Goal: Obtain resource: Obtain resource

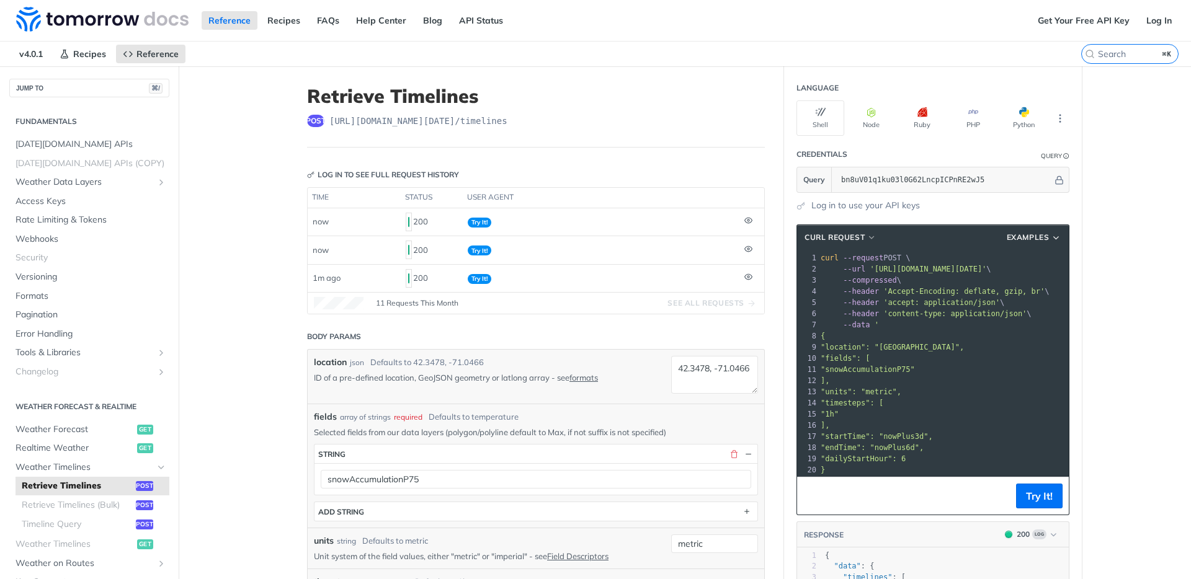
scroll to position [68, 0]
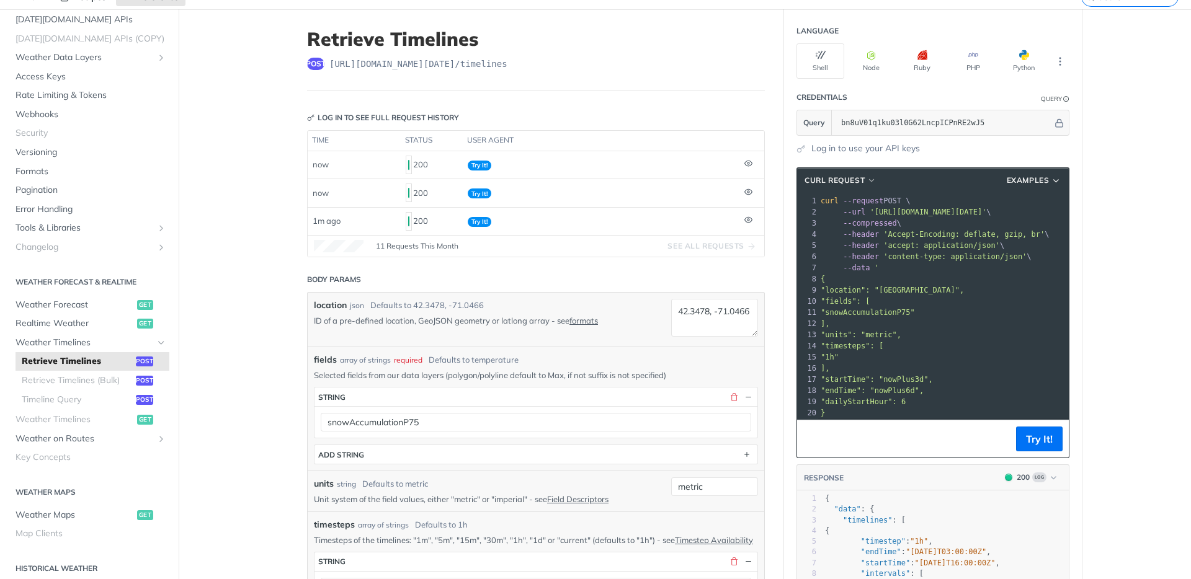
click at [504, 68] on span "[URL][DOMAIN_NAME][DATE] /timelines" at bounding box center [418, 64] width 178 height 12
copy article "[URL][DOMAIN_NAME][DATE] /timelines"
click at [340, 62] on span "[URL][DOMAIN_NAME][DATE] /timelines" at bounding box center [418, 64] width 178 height 12
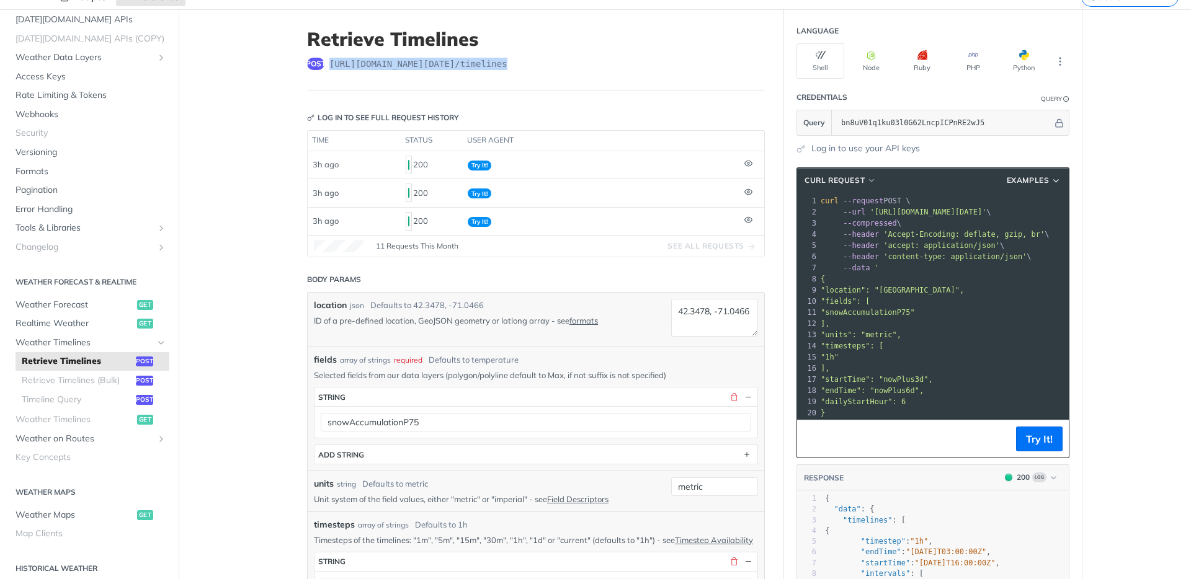
drag, startPoint x: 329, startPoint y: 63, endPoint x: 535, endPoint y: 63, distance: 205.3
click at [535, 63] on div "post [URL][DOMAIN_NAME][DATE] /timelines" at bounding box center [536, 64] width 458 height 12
copy span "[URL][DOMAIN_NAME][DATE] /timelines"
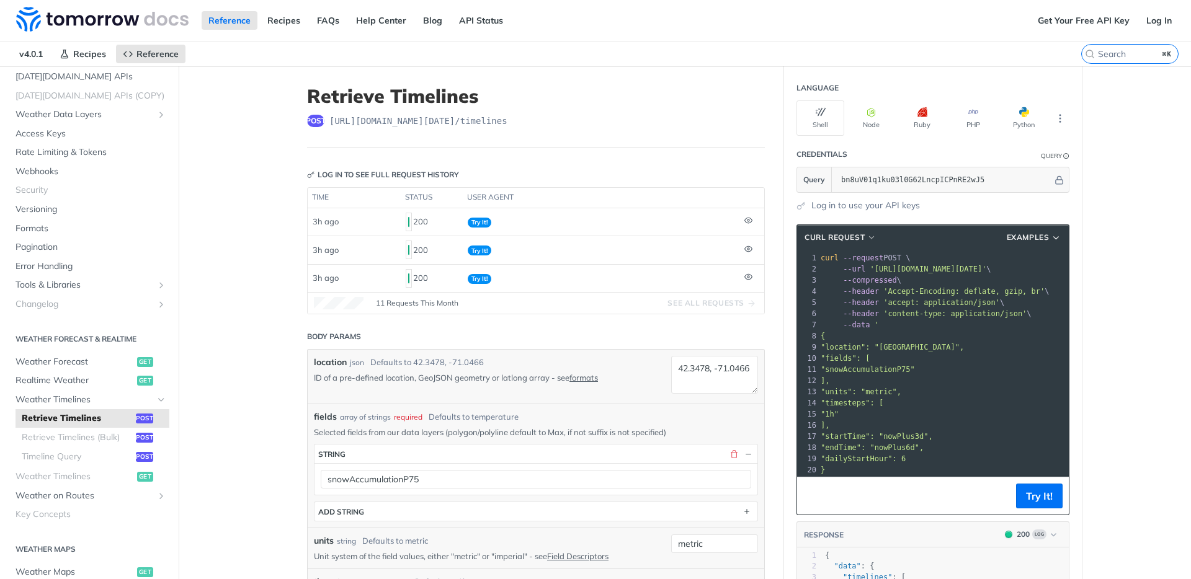
click at [595, 370] on div "location json Defaults to [GEOGRAPHIC_DATA] ID of a pre-defined location, GeoJS…" at bounding box center [483, 369] width 339 height 27
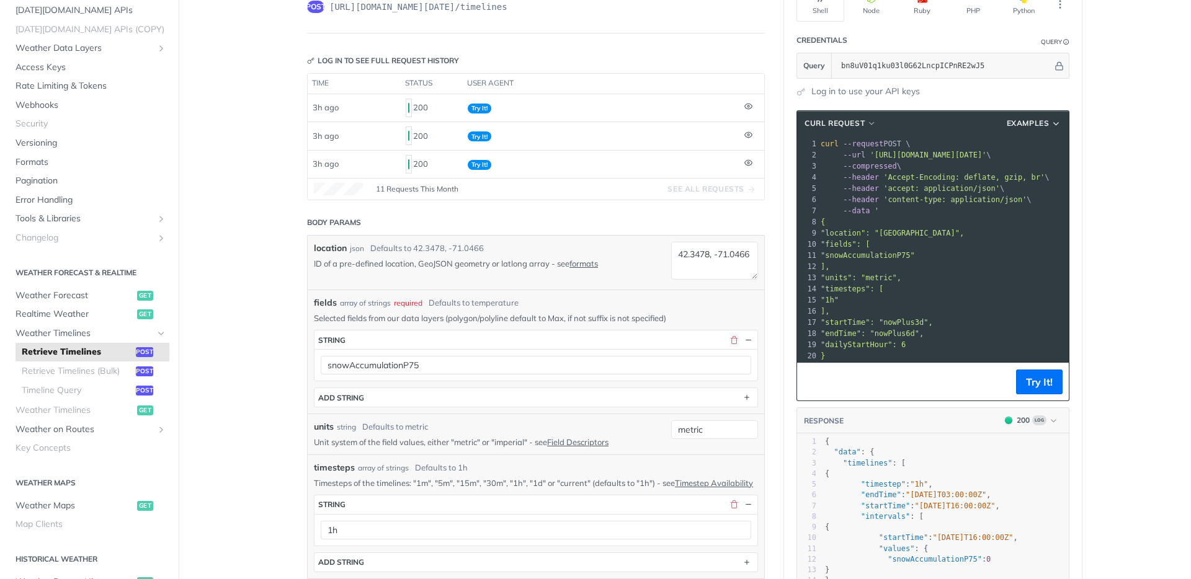
scroll to position [117, 0]
